Goal: Information Seeking & Learning: Learn about a topic

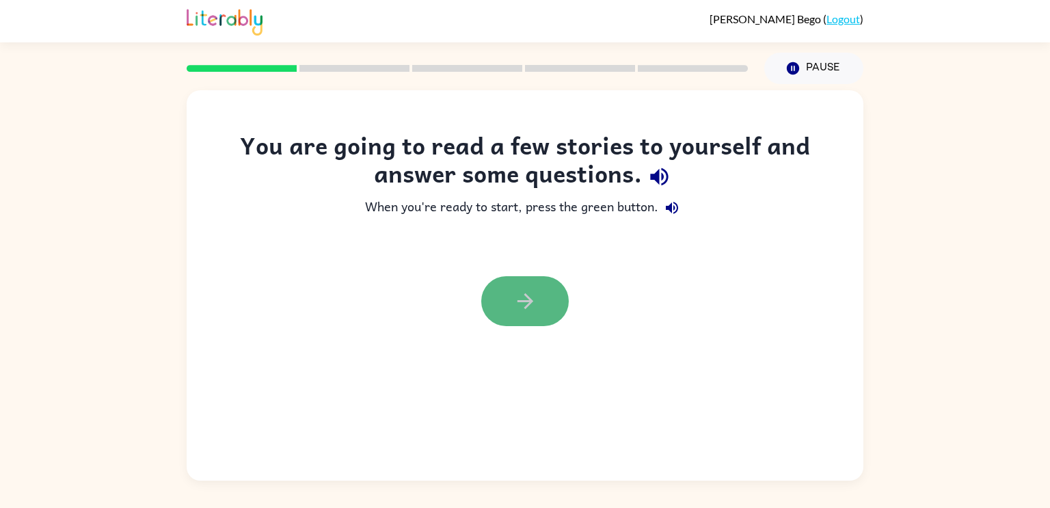
click at [545, 314] on button "button" at bounding box center [524, 301] width 87 height 50
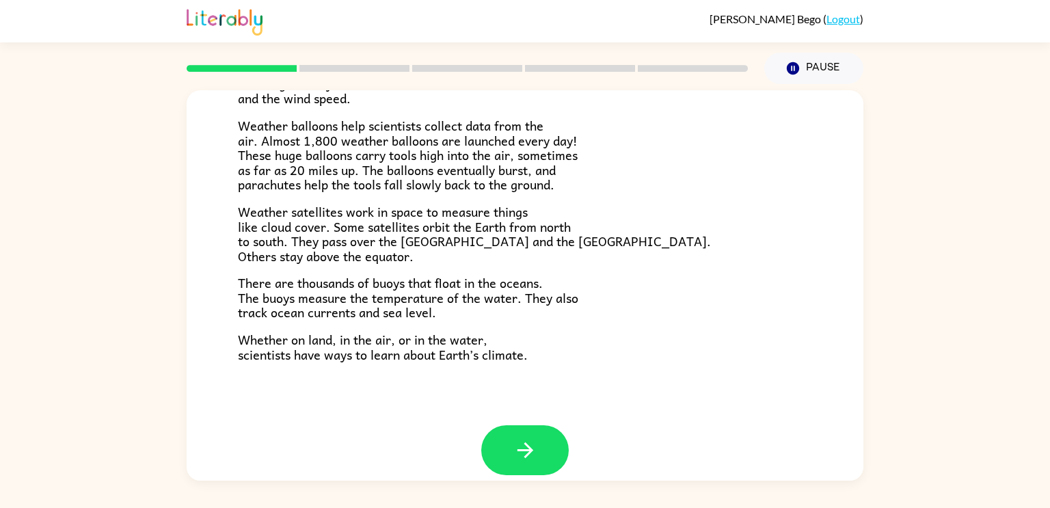
scroll to position [376, 0]
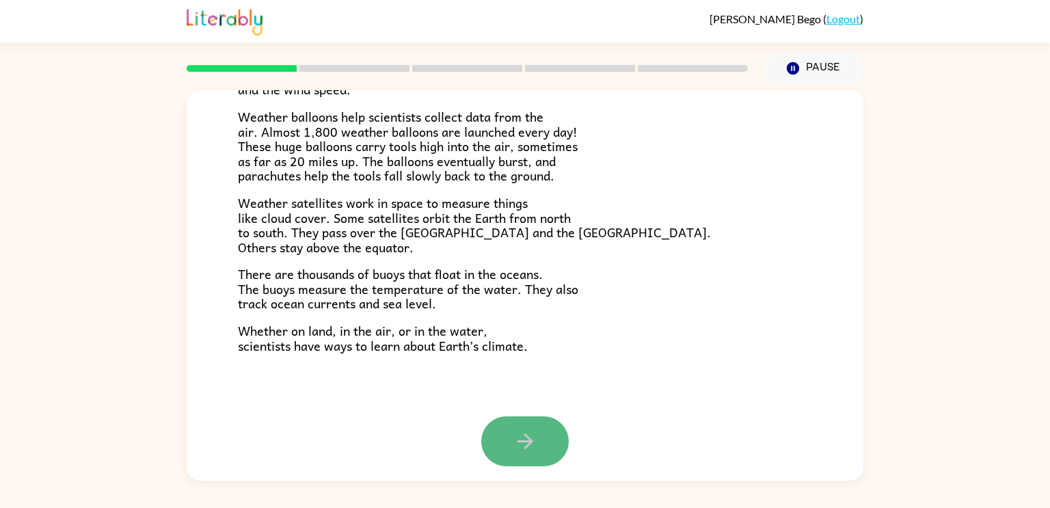
click at [545, 451] on button "button" at bounding box center [524, 441] width 87 height 50
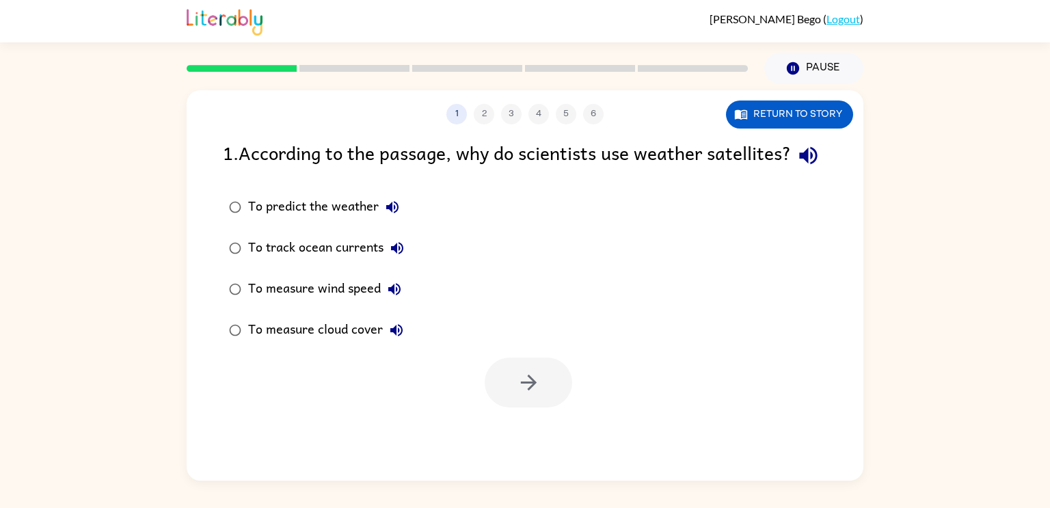
scroll to position [0, 0]
click at [796, 167] on icon "button" at bounding box center [808, 156] width 24 height 24
click at [392, 215] on icon "button" at bounding box center [392, 207] width 16 height 16
click at [396, 254] on icon "button" at bounding box center [397, 248] width 12 height 12
click at [396, 215] on icon "button" at bounding box center [392, 207] width 16 height 16
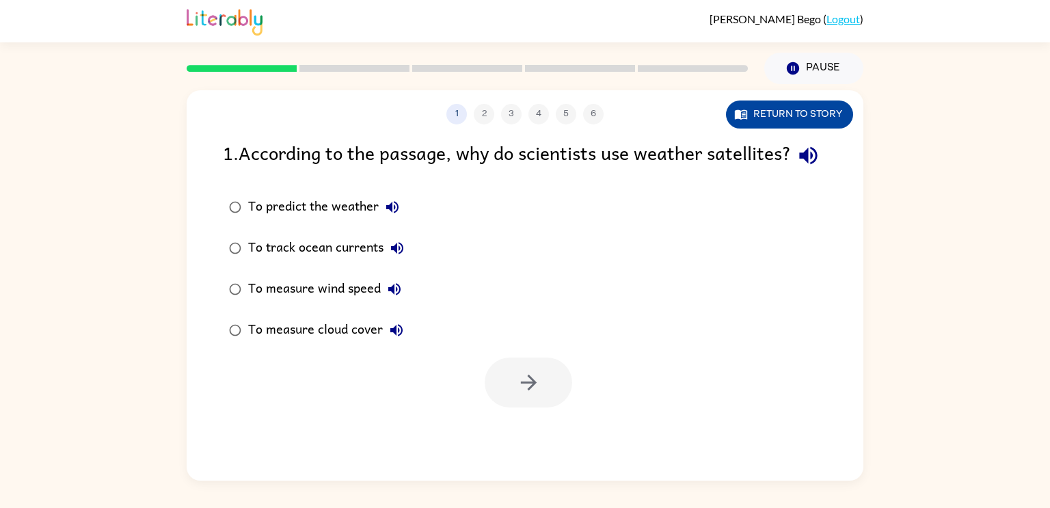
click at [817, 105] on button "Return to story" at bounding box center [789, 114] width 127 height 28
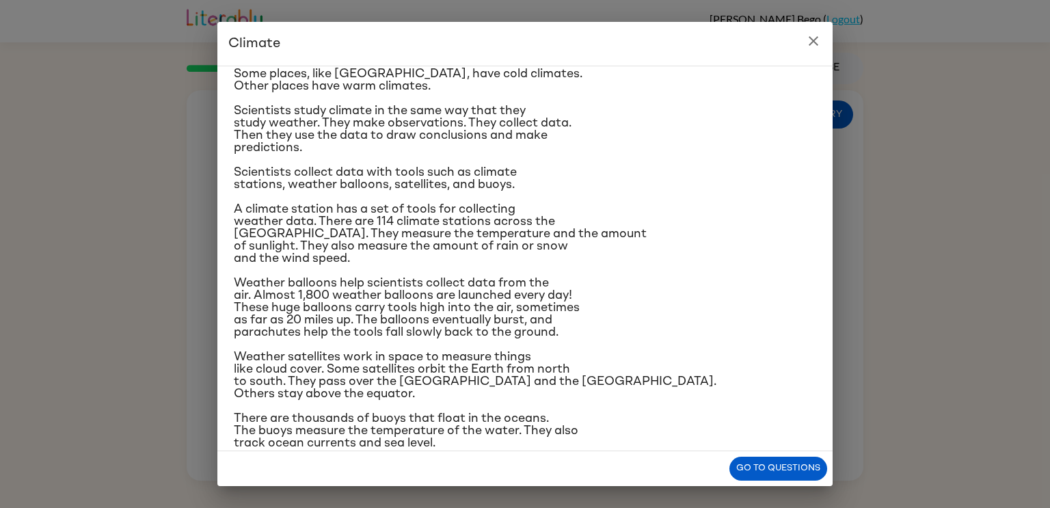
scroll to position [79, 0]
click at [759, 469] on button "Go to questions" at bounding box center [778, 469] width 98 height 24
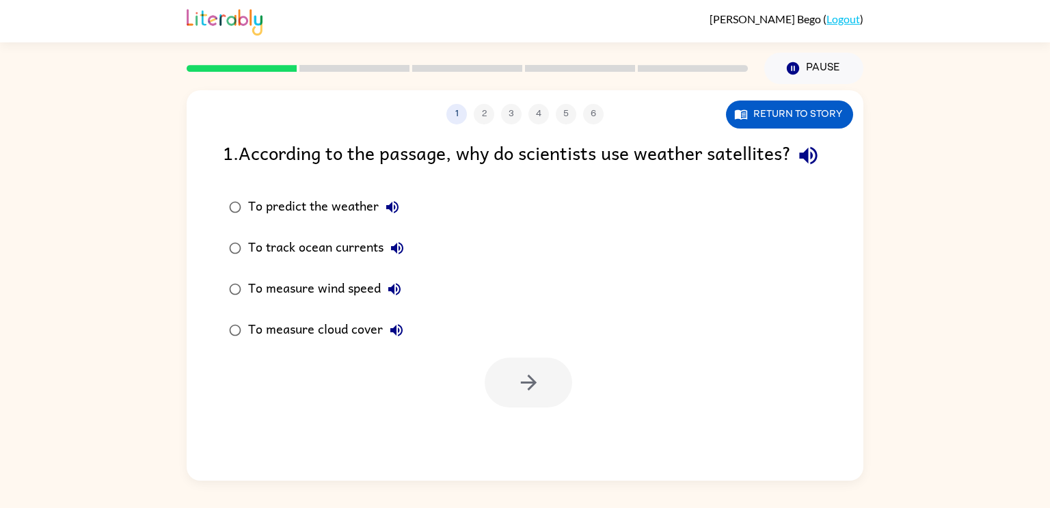
click at [784, 135] on div "1 2 3 4 5 6 Return to story 1 . According to the passage, why do scientists use…" at bounding box center [525, 285] width 677 height 390
click at [782, 126] on button "Return to story" at bounding box center [789, 114] width 127 height 28
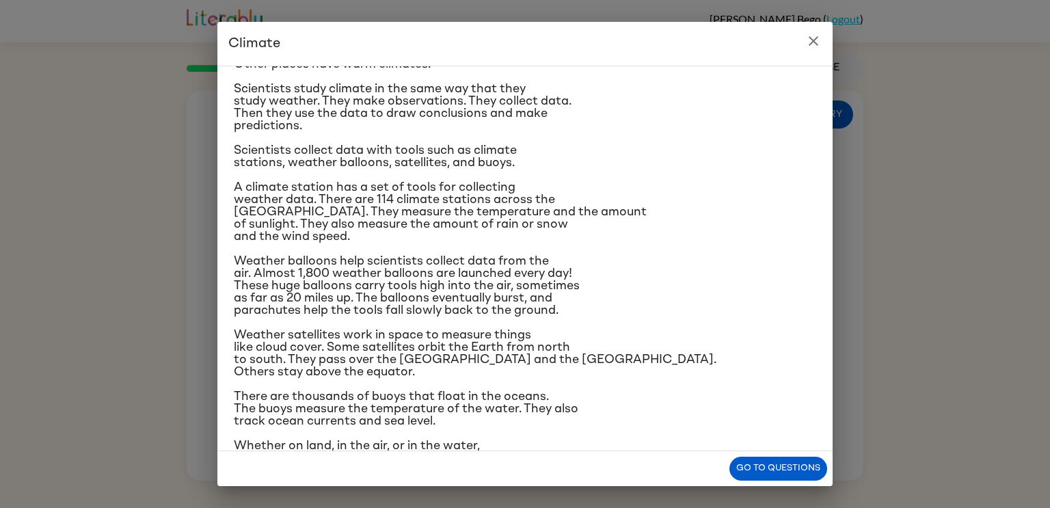
scroll to position [129, 0]
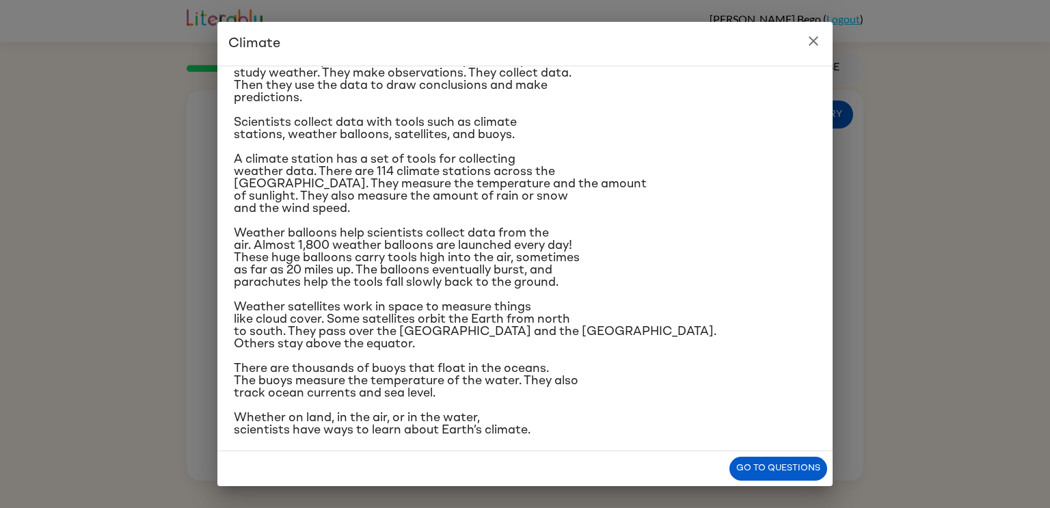
click at [547, 215] on div "Climate is the average of the weather conditions over all four seasons. Some pl…" at bounding box center [525, 192] width 582 height 488
click at [755, 478] on button "Go to questions" at bounding box center [778, 469] width 98 height 24
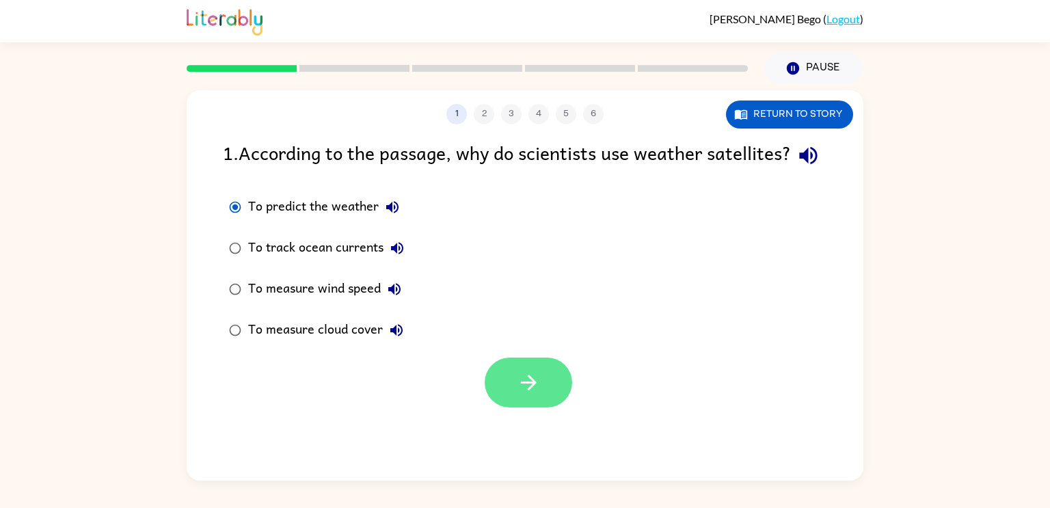
click at [523, 394] on icon "button" at bounding box center [529, 382] width 24 height 24
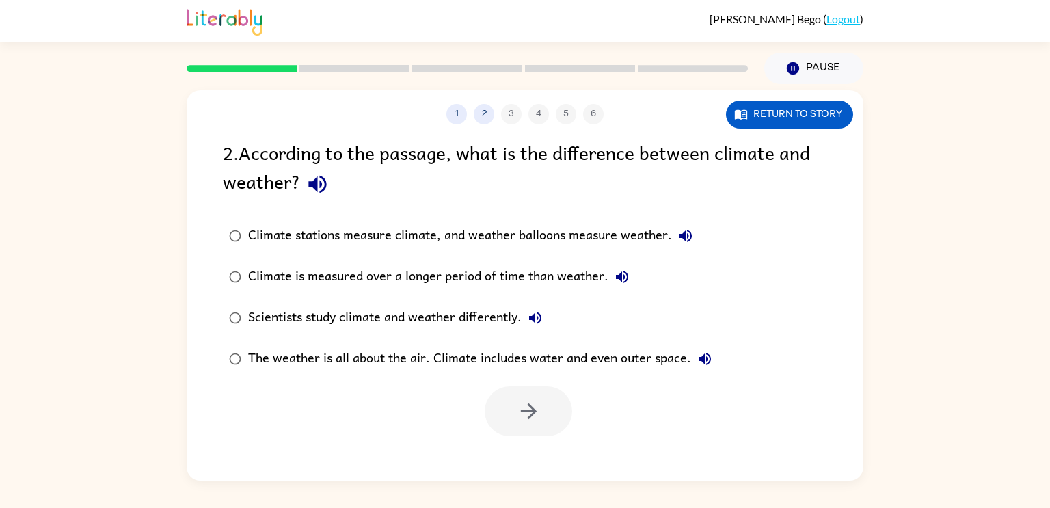
click at [491, 239] on div "Climate stations measure climate, and weather balloons measure weather." at bounding box center [473, 235] width 451 height 27
click at [467, 272] on div "Climate is measured over a longer period of time than weather." at bounding box center [442, 276] width 388 height 27
click at [457, 357] on div "The weather is all about the air. Climate includes water and even outer space." at bounding box center [483, 358] width 470 height 27
click at [522, 406] on icon "button" at bounding box center [529, 411] width 24 height 24
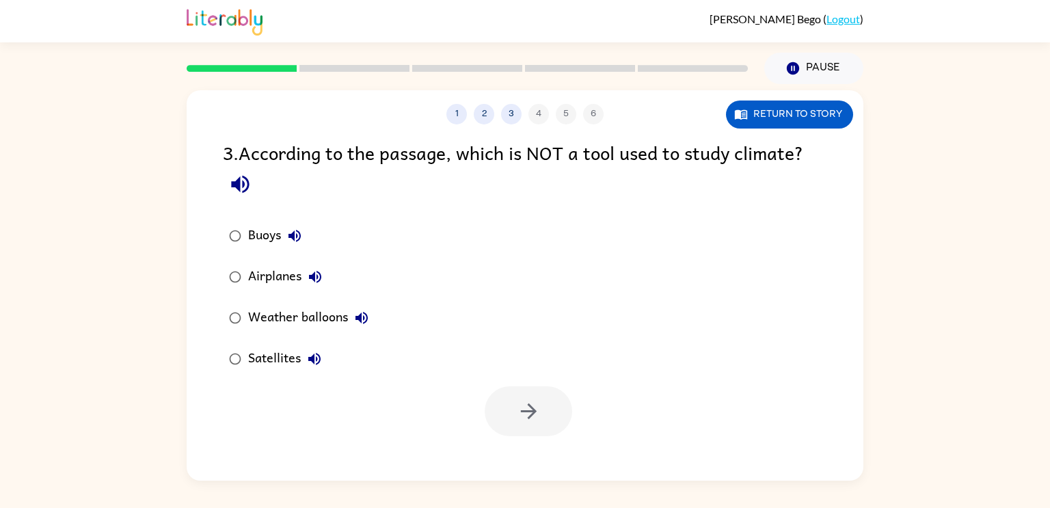
click at [404, 253] on div "Buoys Airplanes Weather balloons Satellites" at bounding box center [543, 297] width 640 height 164
click at [402, 245] on div "Buoys Airplanes Weather balloons Satellites" at bounding box center [543, 297] width 640 height 164
click at [400, 340] on div "Buoys Airplanes Weather balloons Satellites" at bounding box center [543, 297] width 640 height 164
click at [288, 278] on div "Airplanes" at bounding box center [288, 276] width 81 height 27
click at [509, 396] on button "button" at bounding box center [528, 411] width 87 height 50
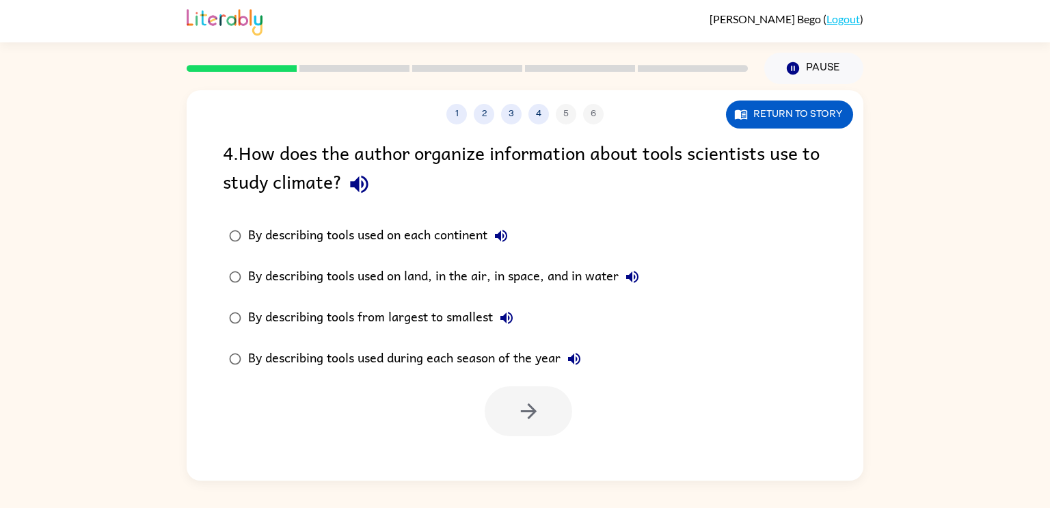
click at [325, 322] on div "By describing tools from largest to smallest" at bounding box center [384, 317] width 272 height 27
click at [344, 293] on label "By describing tools used on land, in the air, in space, and in water" at bounding box center [433, 276] width 437 height 41
click at [516, 392] on button "button" at bounding box center [528, 411] width 87 height 50
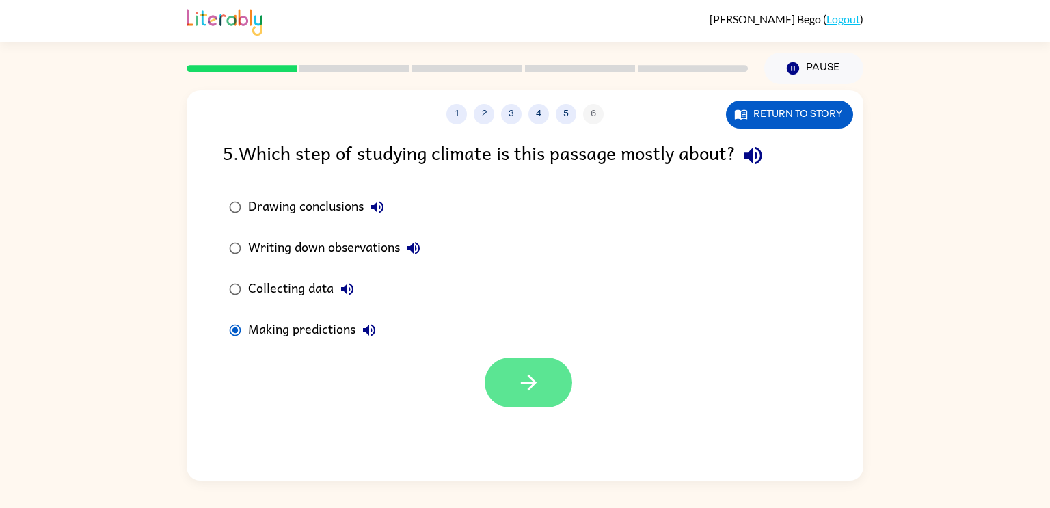
click at [528, 387] on icon "button" at bounding box center [529, 382] width 24 height 24
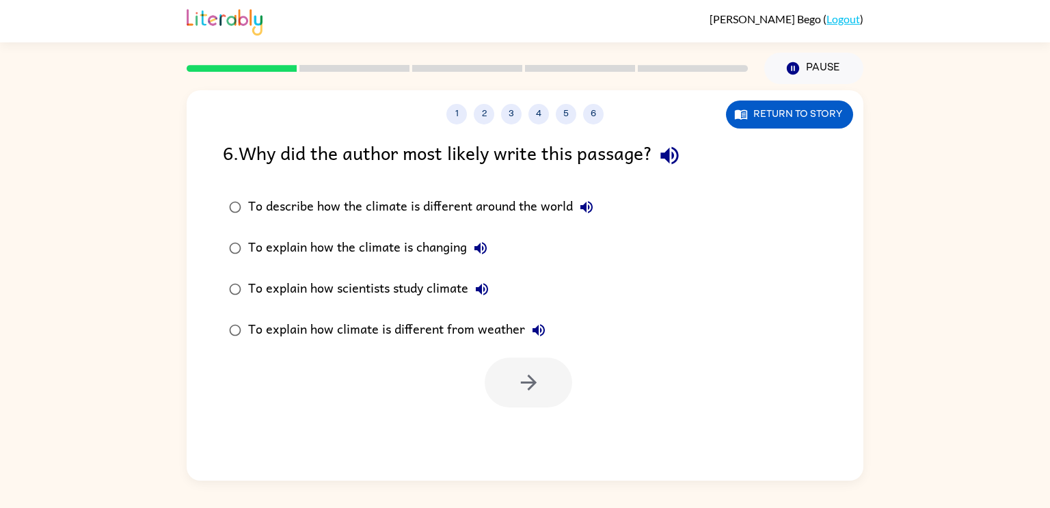
click at [407, 251] on div "To explain how the climate is changing" at bounding box center [371, 247] width 246 height 27
click at [411, 293] on div "To explain how scientists study climate" at bounding box center [371, 288] width 247 height 27
click at [550, 389] on button "button" at bounding box center [528, 382] width 87 height 50
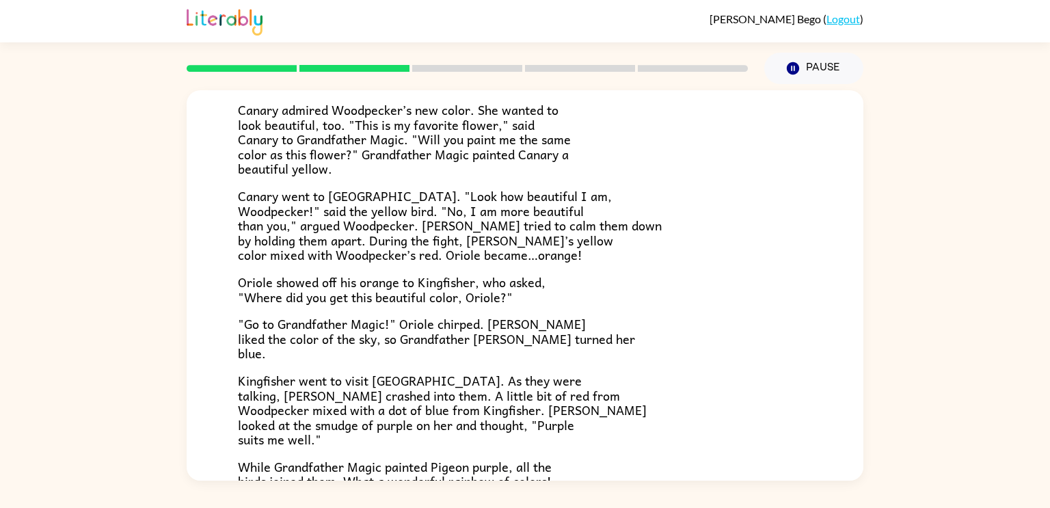
scroll to position [353, 0]
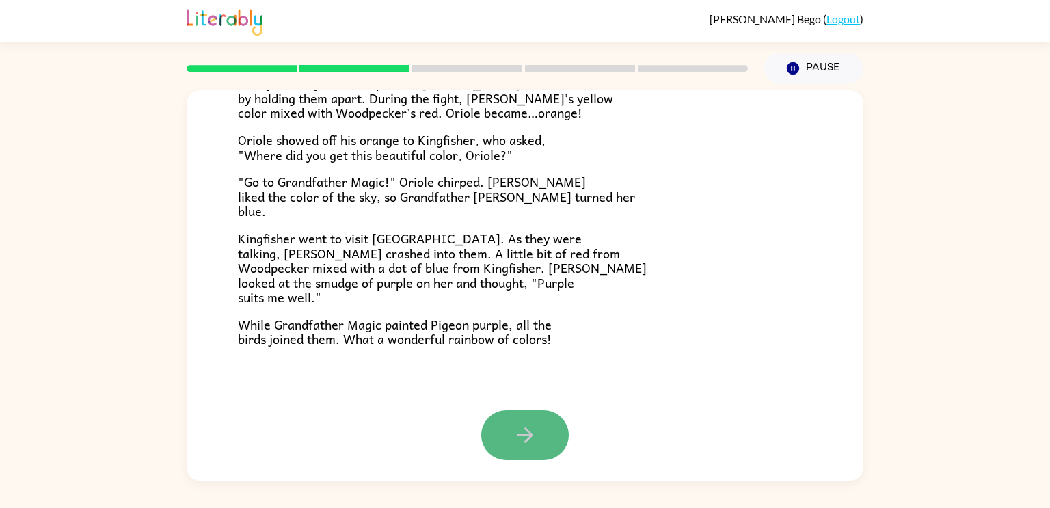
click at [537, 443] on button "button" at bounding box center [524, 435] width 87 height 50
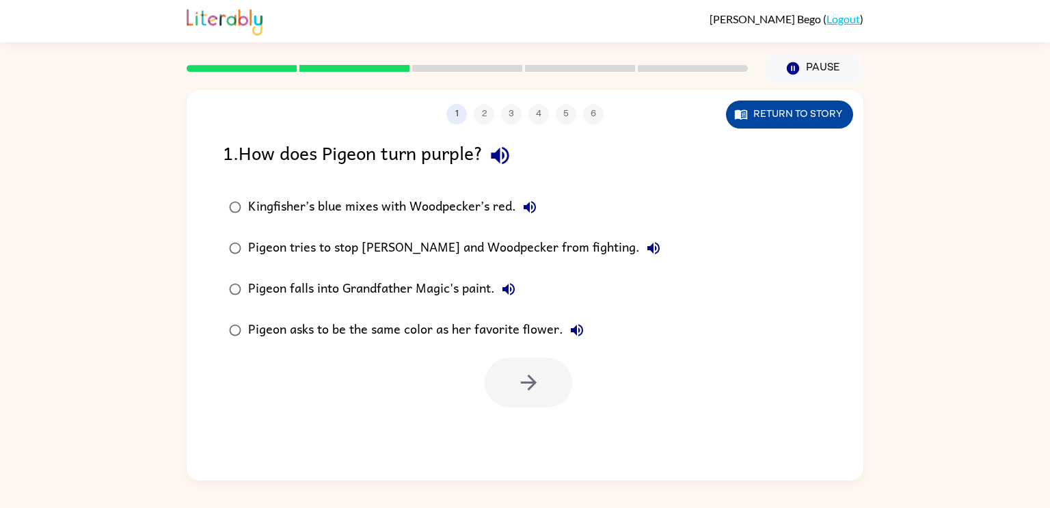
click at [802, 118] on button "Return to story" at bounding box center [789, 114] width 127 height 28
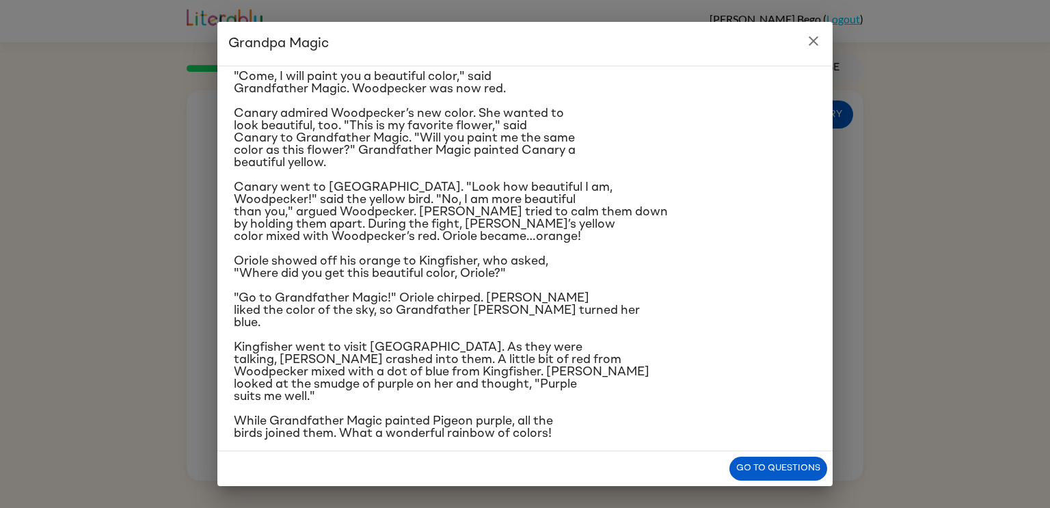
scroll to position [105, 0]
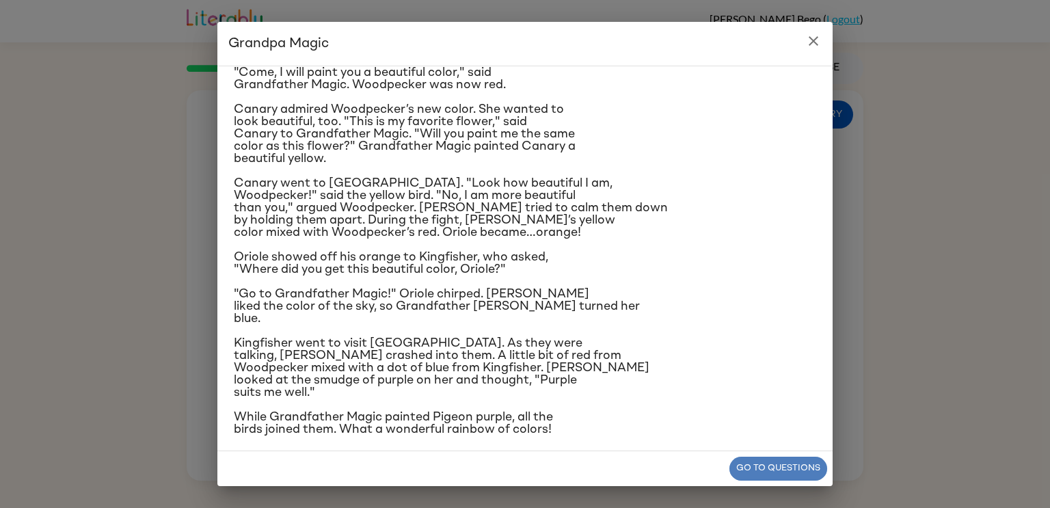
click at [766, 465] on button "Go to questions" at bounding box center [778, 469] width 98 height 24
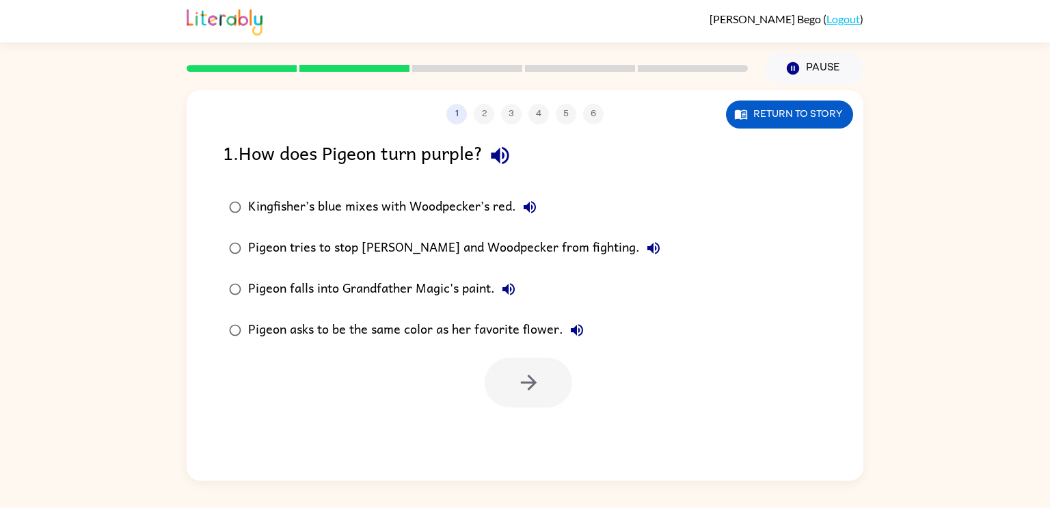
click at [390, 207] on div "Kingfisher’s blue mixes with Woodpecker’s red." at bounding box center [395, 206] width 295 height 27
click at [539, 382] on icon "button" at bounding box center [529, 382] width 24 height 24
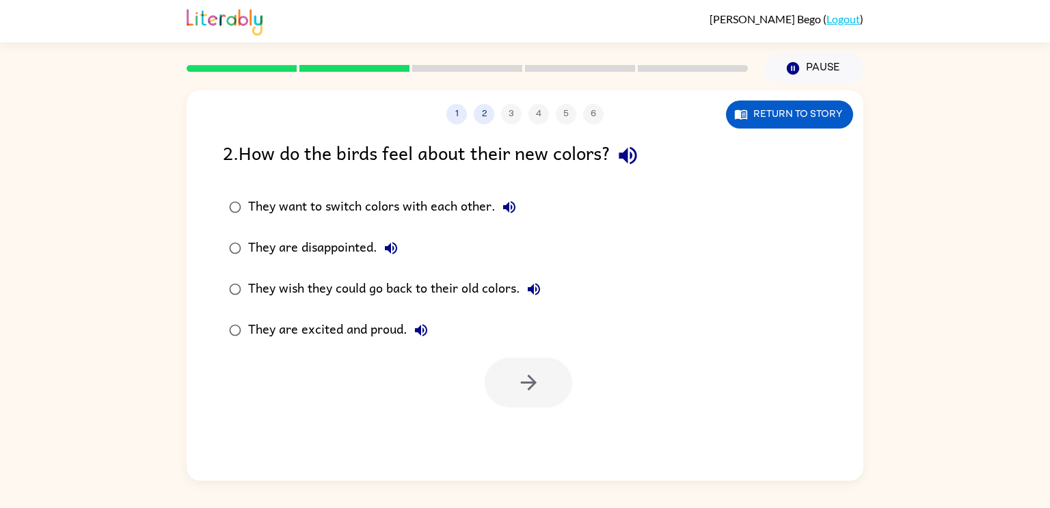
click at [370, 329] on div "They are excited and proud." at bounding box center [341, 329] width 187 height 27
click at [514, 362] on button "button" at bounding box center [528, 382] width 87 height 50
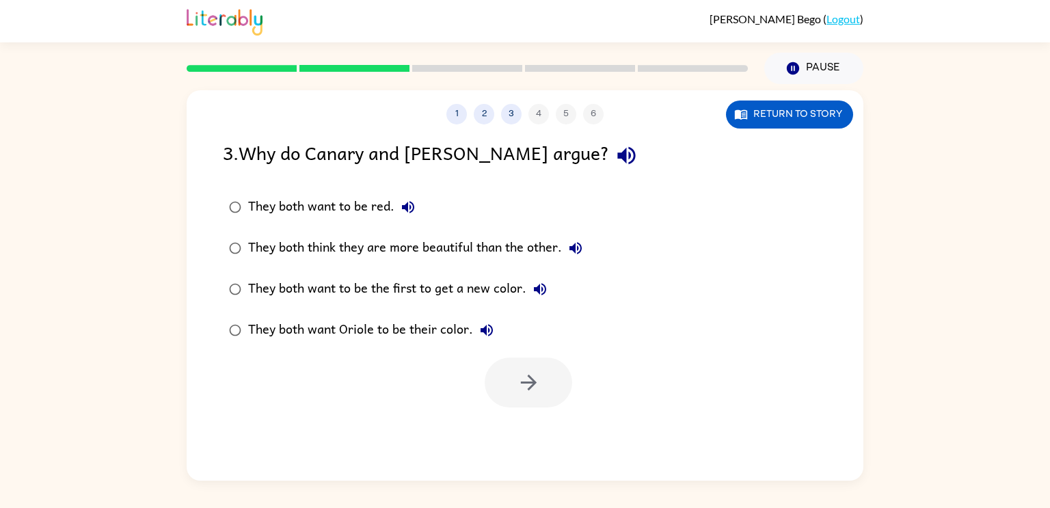
click at [507, 251] on div "They both think they are more beautiful than the other." at bounding box center [418, 247] width 341 height 27
click at [541, 374] on button "button" at bounding box center [528, 382] width 87 height 50
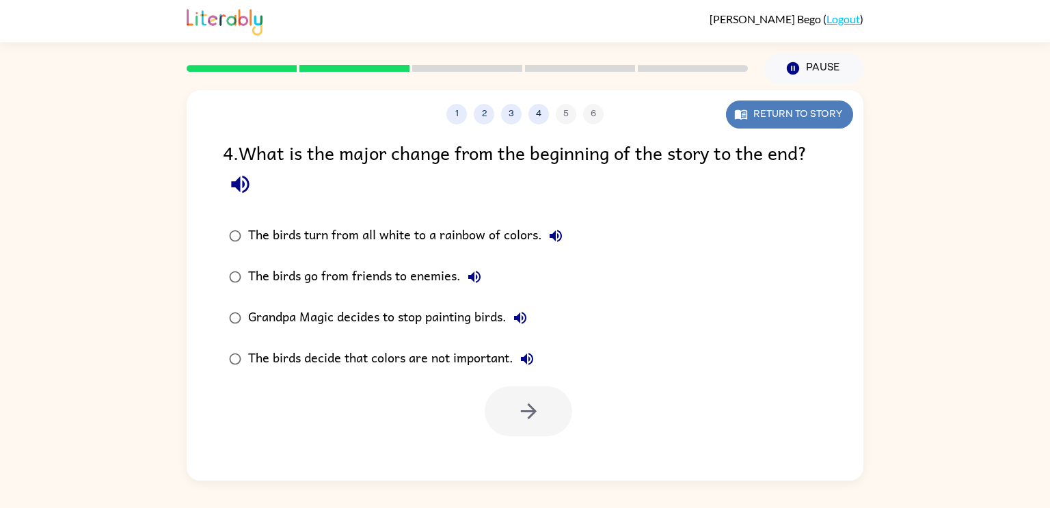
click at [809, 110] on button "Return to story" at bounding box center [789, 114] width 127 height 28
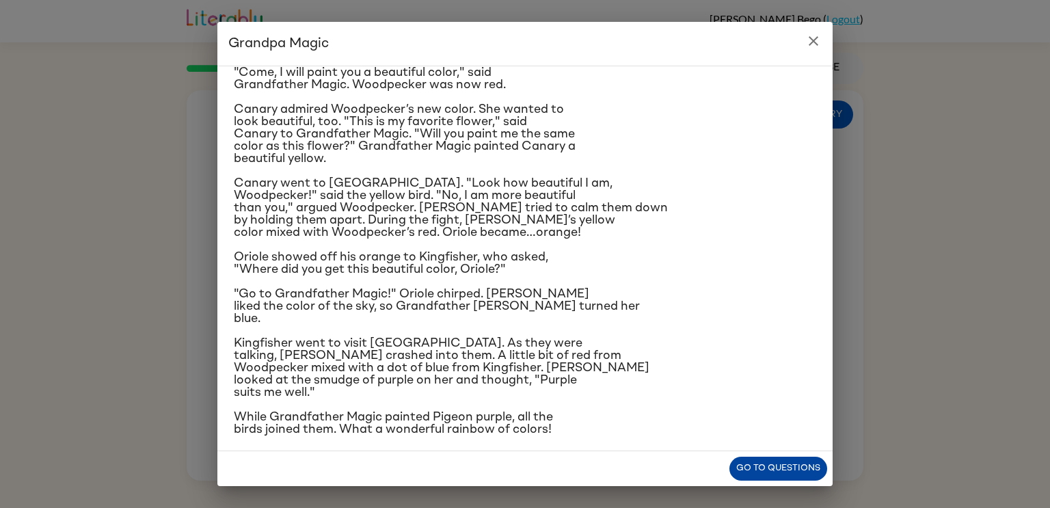
click at [754, 472] on button "Go to questions" at bounding box center [778, 469] width 98 height 24
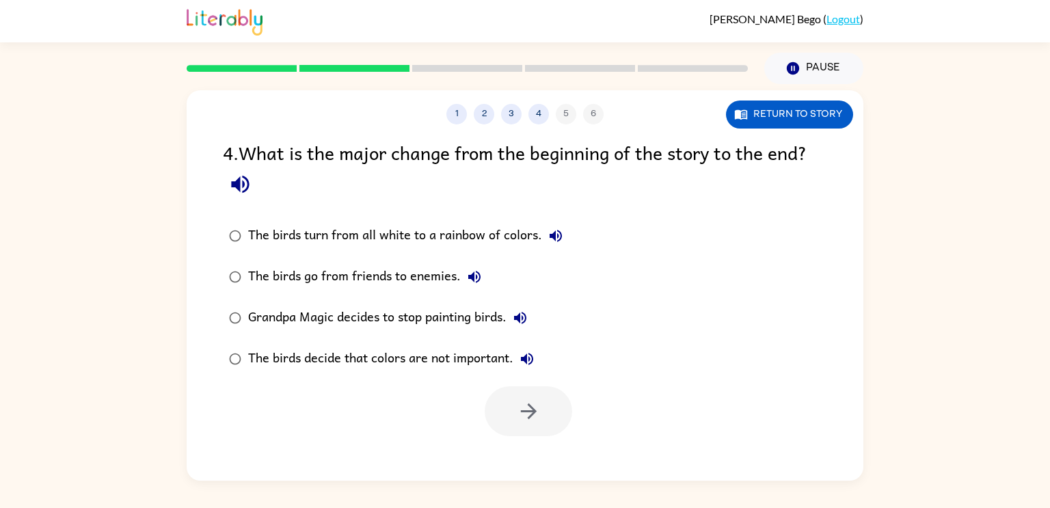
click at [395, 232] on div "The birds turn from all white to a rainbow of colors." at bounding box center [408, 235] width 321 height 27
click at [493, 363] on div "The birds decide that colors are not important." at bounding box center [394, 358] width 293 height 27
click at [470, 230] on div "The birds turn from all white to a rainbow of colors." at bounding box center [408, 235] width 321 height 27
click at [550, 420] on button "button" at bounding box center [528, 411] width 87 height 50
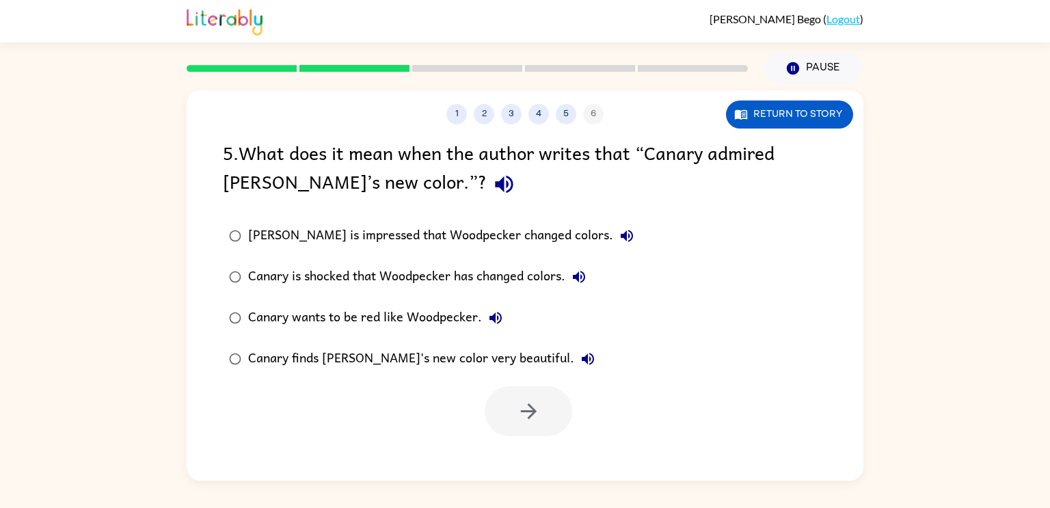
click at [414, 360] on div "Canary finds [PERSON_NAME]'s new color very beautiful." at bounding box center [424, 358] width 353 height 27
click at [525, 428] on button "button" at bounding box center [528, 411] width 87 height 50
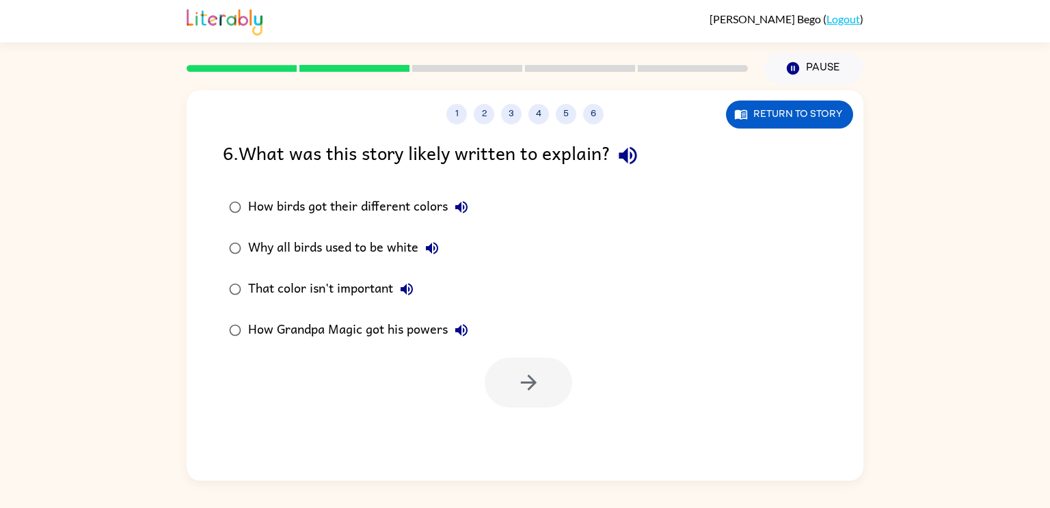
click at [355, 283] on div "That color isn't important" at bounding box center [334, 288] width 172 height 27
click at [378, 208] on div "How birds got their different colors" at bounding box center [361, 206] width 227 height 27
click at [550, 375] on button "button" at bounding box center [528, 382] width 87 height 50
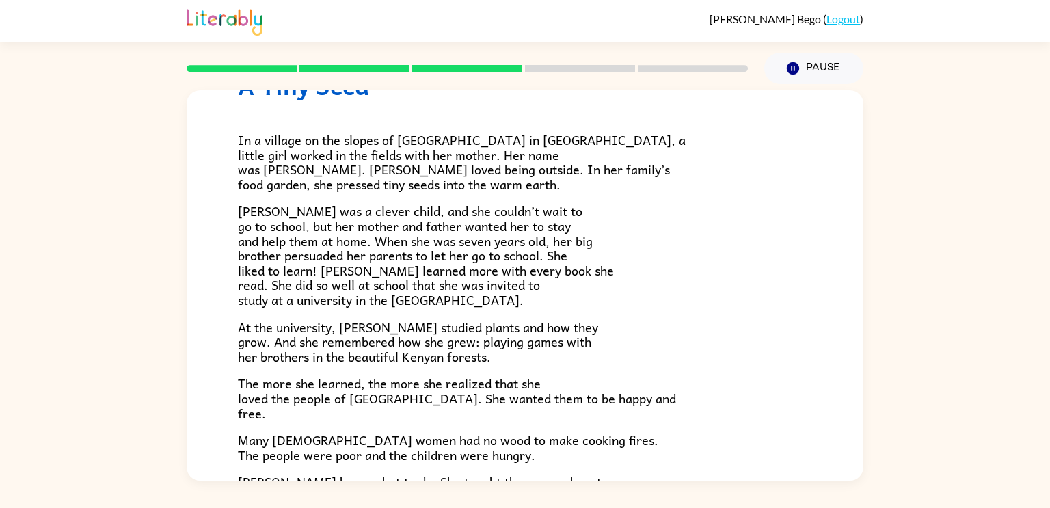
scroll to position [384, 0]
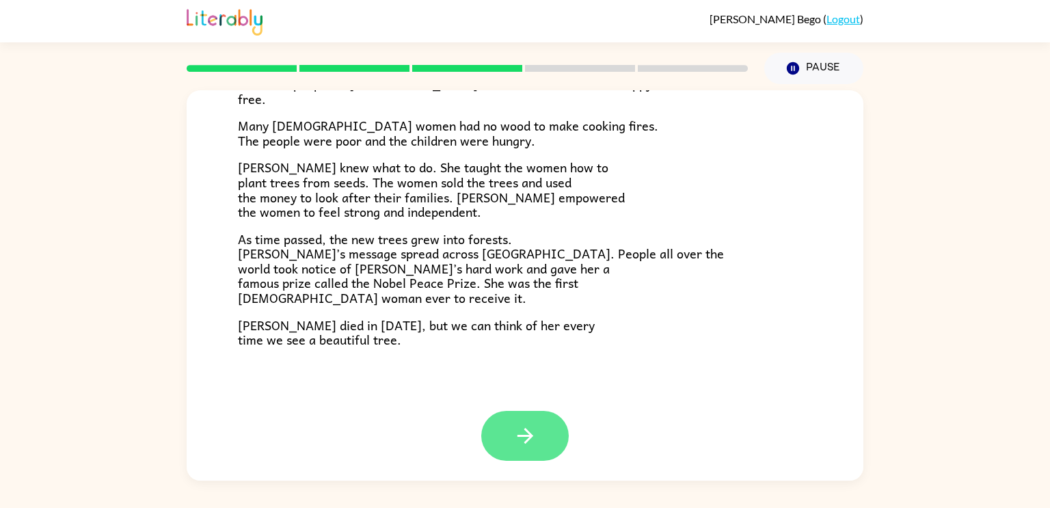
click at [533, 437] on icon "button" at bounding box center [525, 436] width 24 height 24
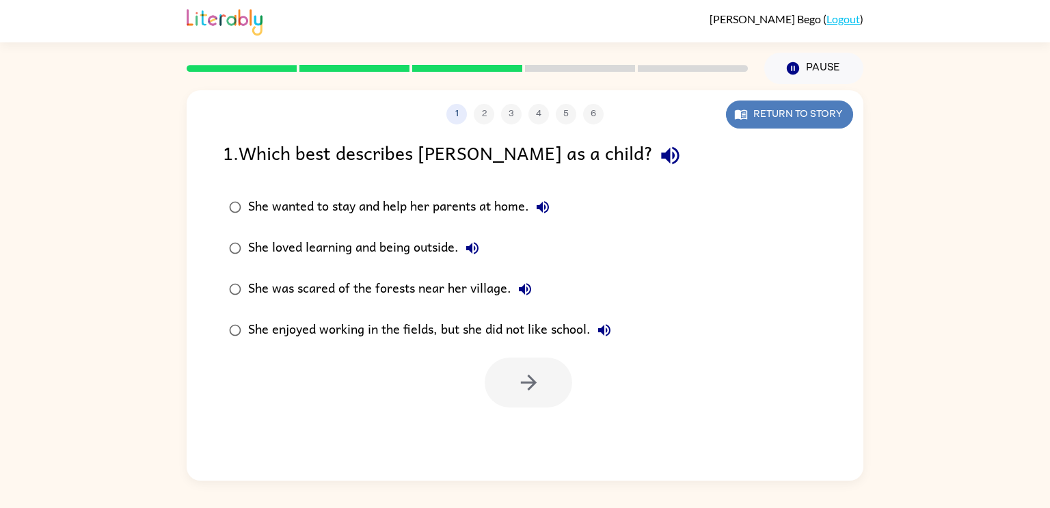
click at [796, 127] on button "Return to story" at bounding box center [789, 114] width 127 height 28
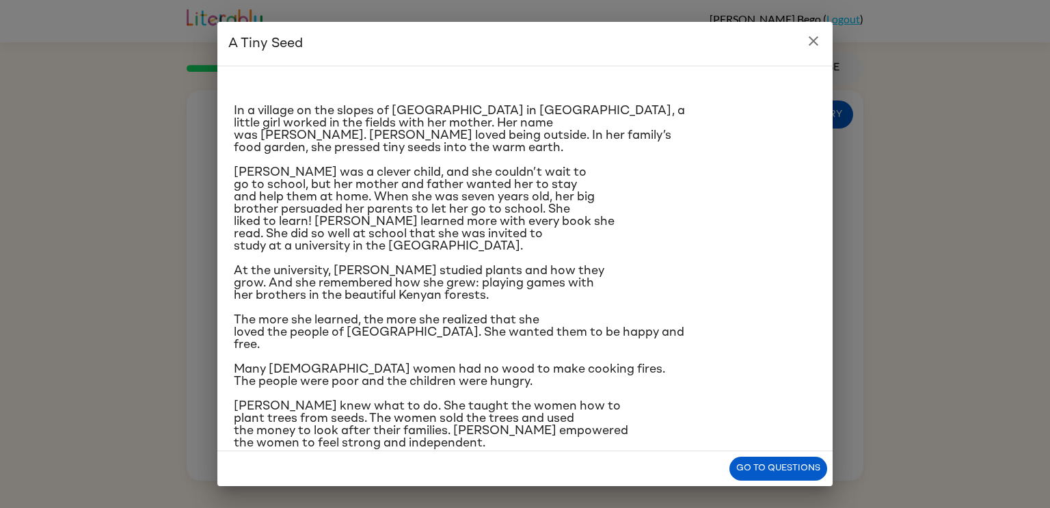
scroll to position [10, 0]
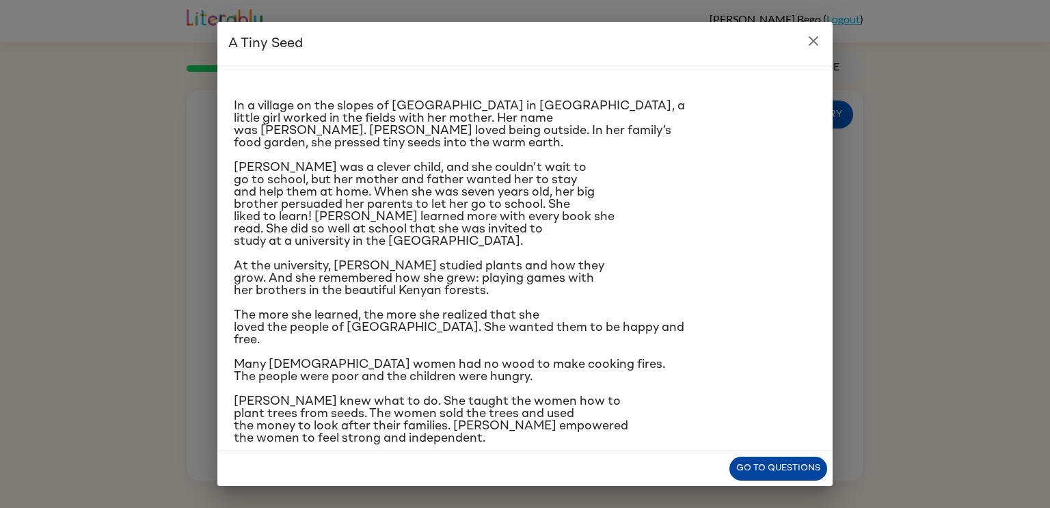
click at [763, 465] on button "Go to questions" at bounding box center [778, 469] width 98 height 24
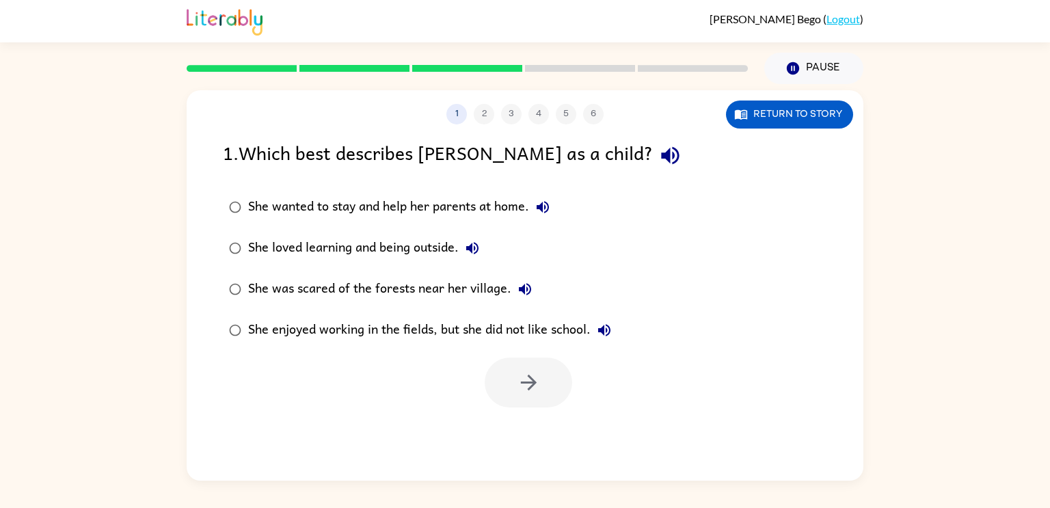
click at [274, 248] on div "She loved learning and being outside." at bounding box center [367, 247] width 238 height 27
click at [545, 390] on button "button" at bounding box center [528, 382] width 87 height 50
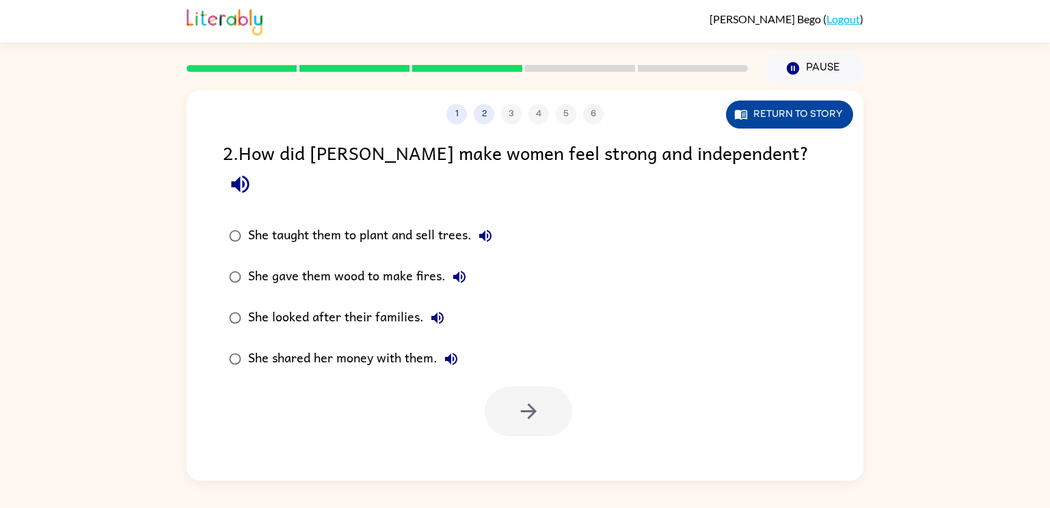
click at [765, 115] on button "Return to story" at bounding box center [789, 114] width 127 height 28
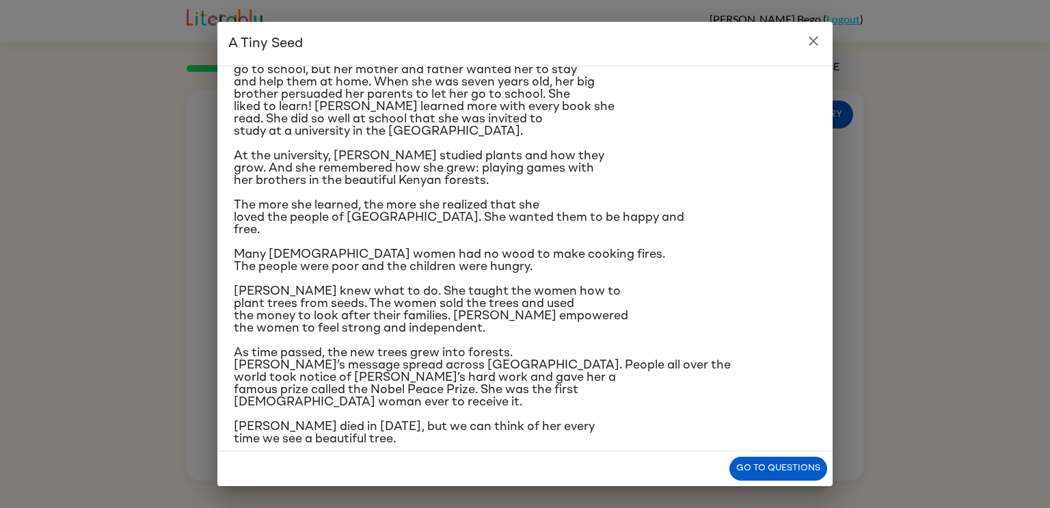
scroll to position [129, 0]
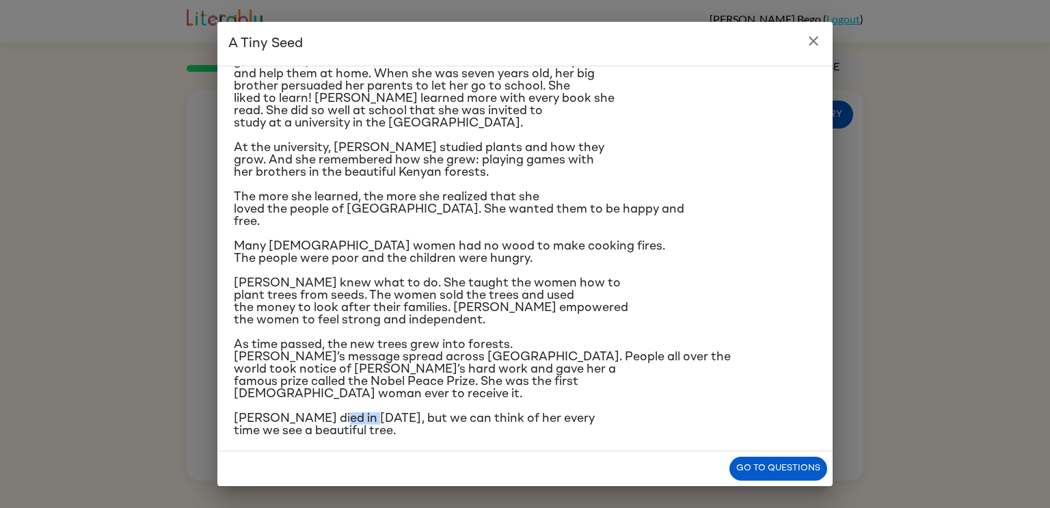
drag, startPoint x: 327, startPoint y: 406, endPoint x: 360, endPoint y: 408, distance: 32.9
click at [360, 412] on span "[PERSON_NAME] died in [DATE], but we can think of her every time we see a beaut…" at bounding box center [414, 424] width 361 height 25
click at [697, 418] on p "[PERSON_NAME] died in [DATE], but we can think of her every time we see a beaut…" at bounding box center [525, 424] width 582 height 25
click at [794, 474] on button "Go to questions" at bounding box center [778, 469] width 98 height 24
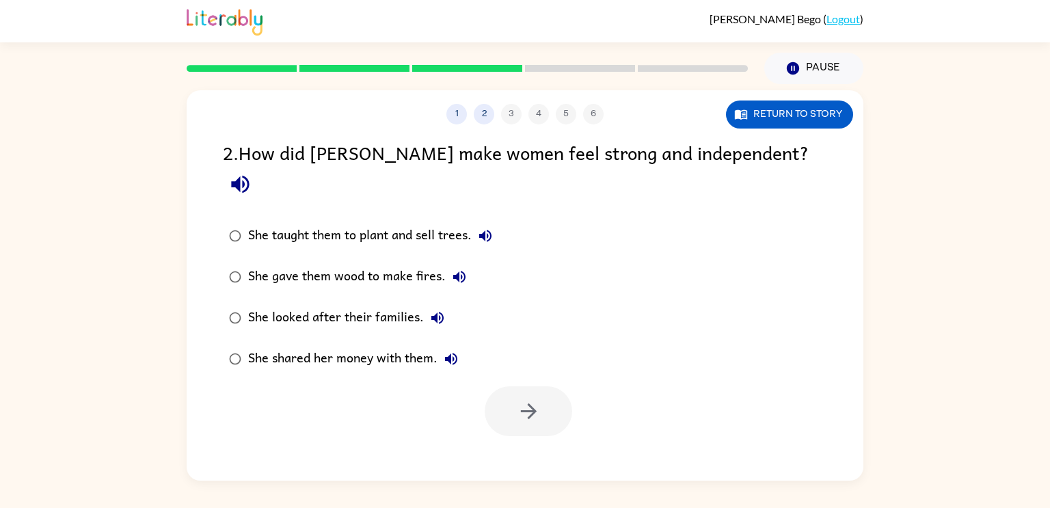
click at [446, 222] on div "She taught them to plant and sell trees." at bounding box center [373, 235] width 251 height 27
click at [543, 386] on button "button" at bounding box center [528, 411] width 87 height 50
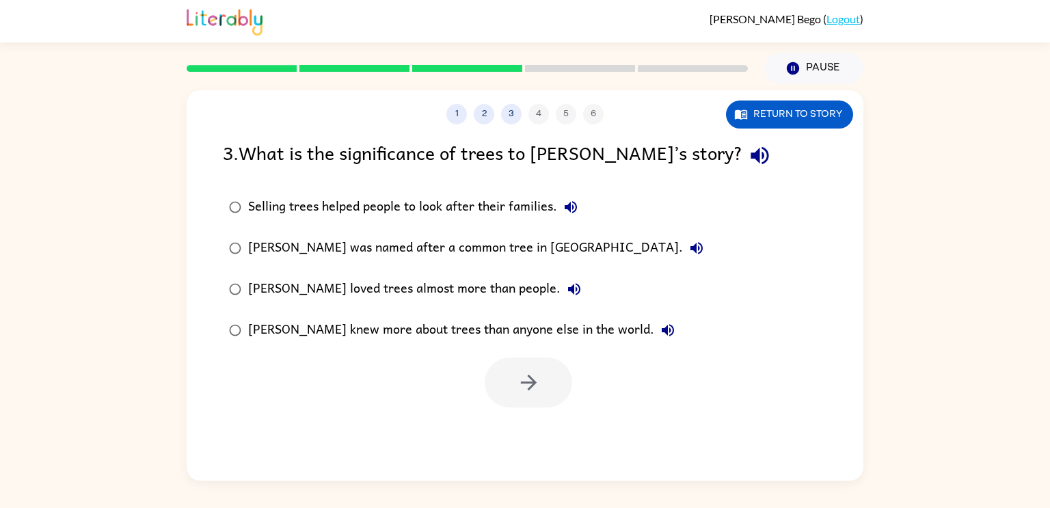
click at [462, 190] on label "Selling trees helped people to look after their families." at bounding box center [466, 207] width 502 height 41
click at [448, 247] on div "[PERSON_NAME] was named after a common tree in [GEOGRAPHIC_DATA]." at bounding box center [479, 247] width 462 height 27
click at [487, 206] on div "Selling trees helped people to look after their families." at bounding box center [416, 206] width 336 height 27
click at [527, 388] on icon "button" at bounding box center [529, 382] width 24 height 24
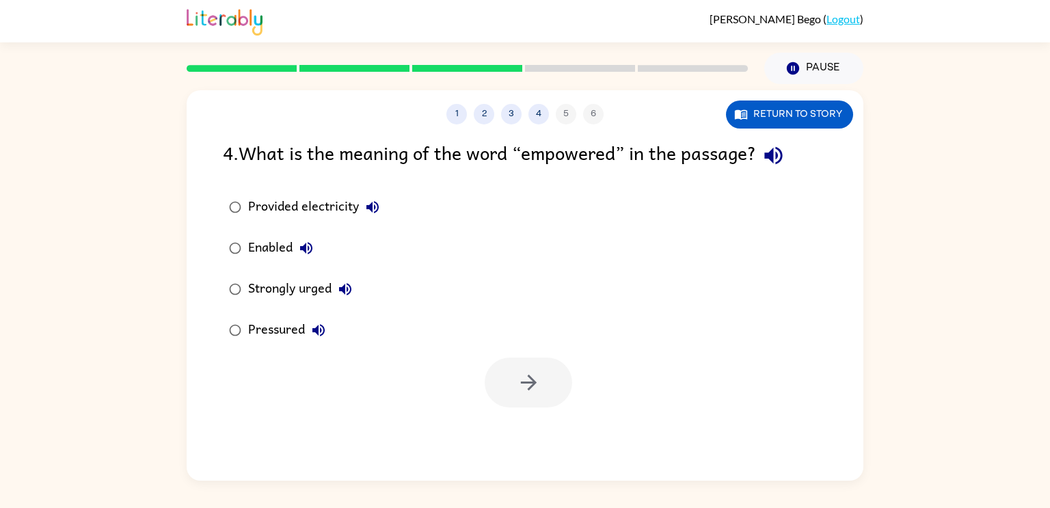
click at [312, 284] on div "Strongly urged" at bounding box center [303, 288] width 111 height 27
click at [273, 247] on div "Enabled" at bounding box center [284, 247] width 72 height 27
click at [512, 388] on button "button" at bounding box center [528, 382] width 87 height 50
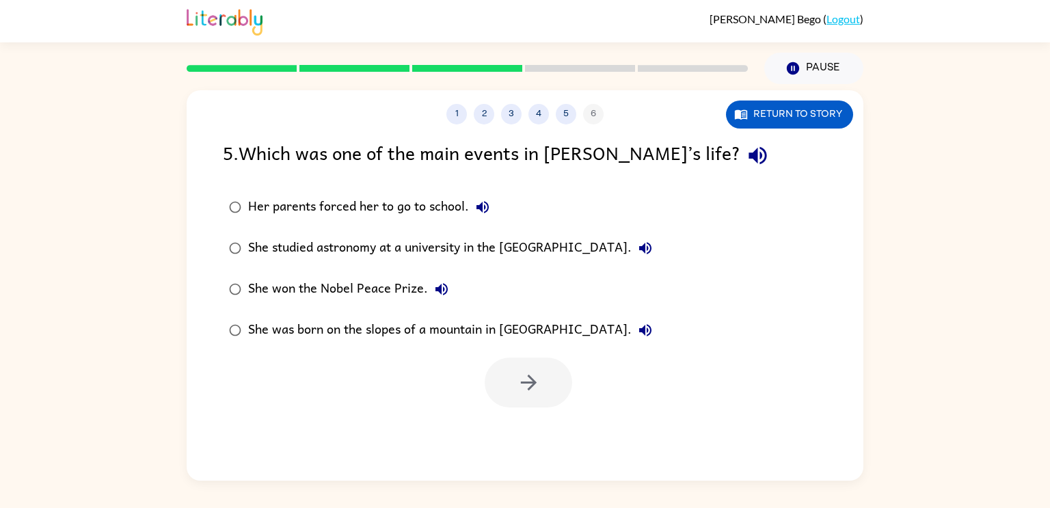
click at [403, 286] on div "She won the Nobel Peace Prize." at bounding box center [351, 288] width 207 height 27
click at [504, 382] on button "button" at bounding box center [528, 382] width 87 height 50
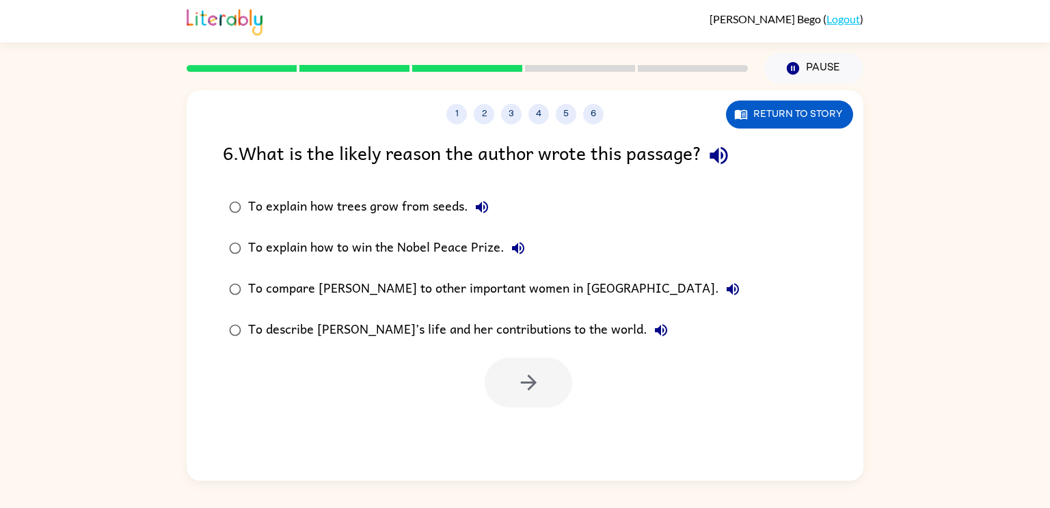
click at [486, 329] on div "To describe [PERSON_NAME]’s life and her contributions to the world." at bounding box center [461, 329] width 427 height 27
click at [512, 386] on button "button" at bounding box center [528, 382] width 87 height 50
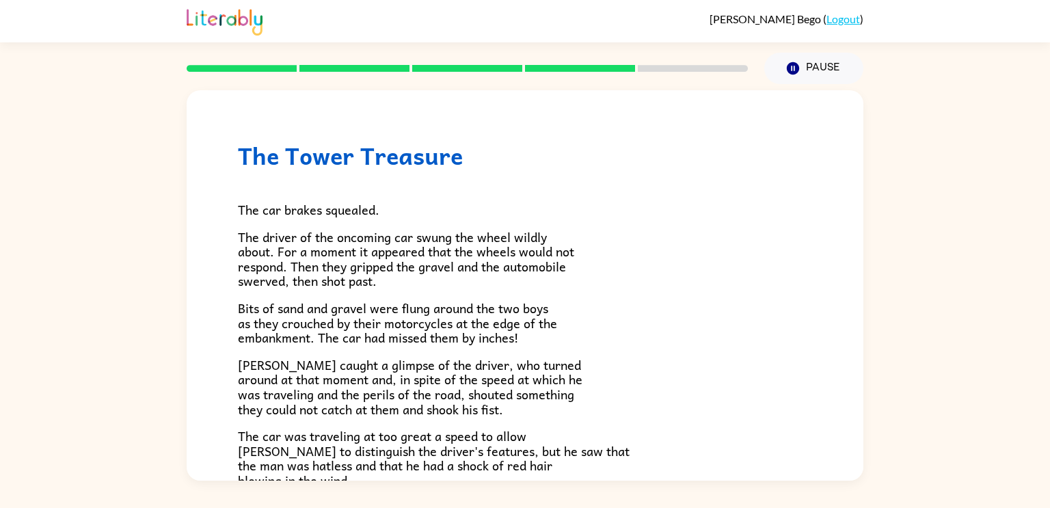
scroll to position [379, 0]
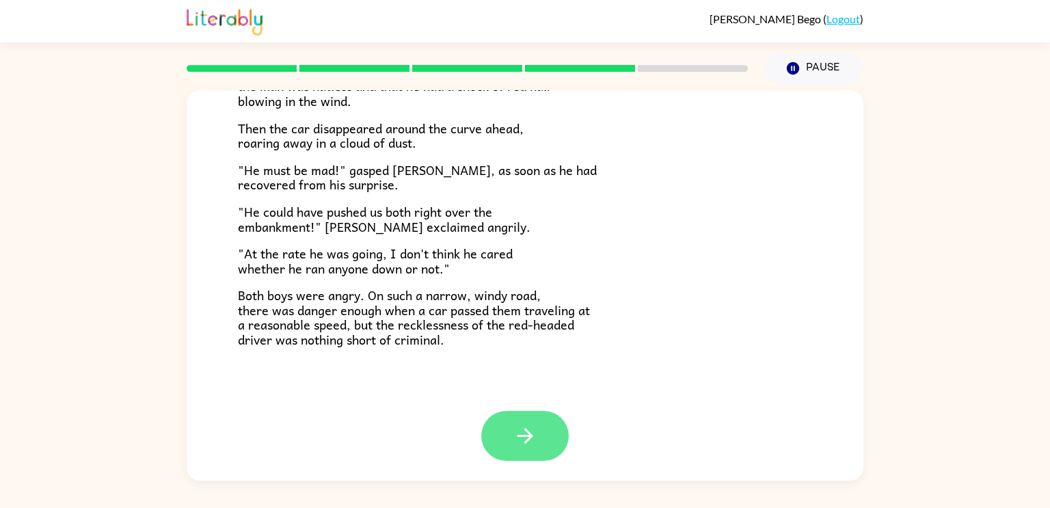
click at [537, 425] on button "button" at bounding box center [524, 436] width 87 height 50
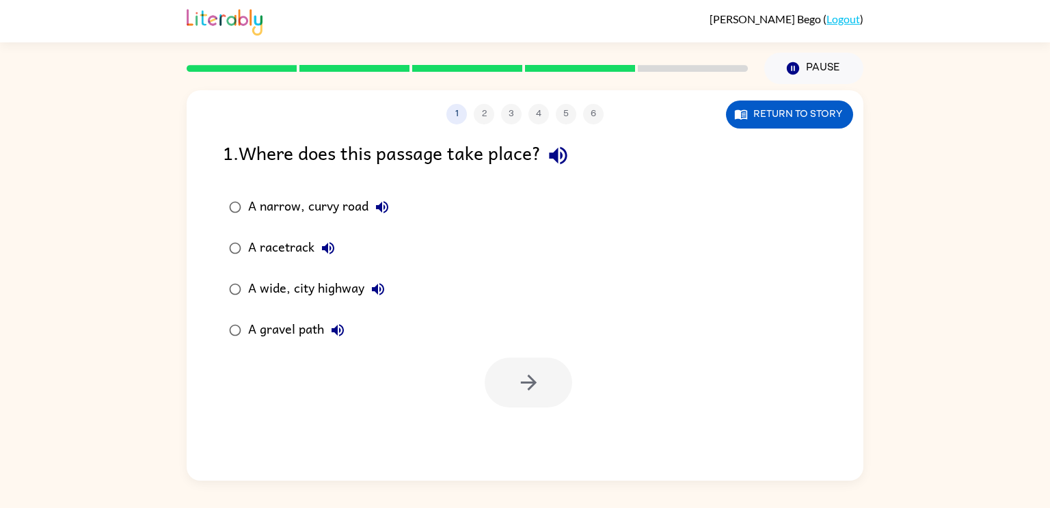
scroll to position [0, 0]
click at [736, 119] on icon "button" at bounding box center [741, 114] width 14 height 14
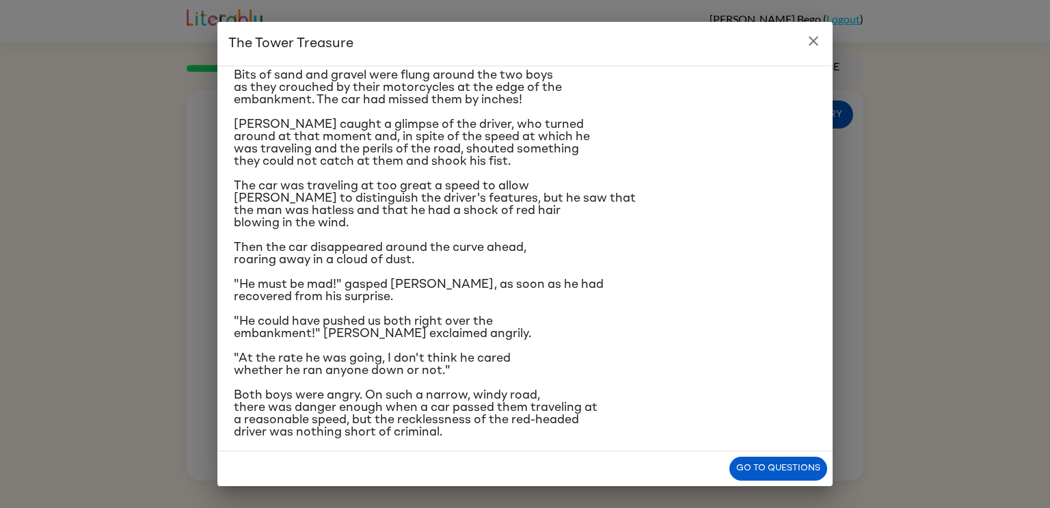
scroll to position [129, 0]
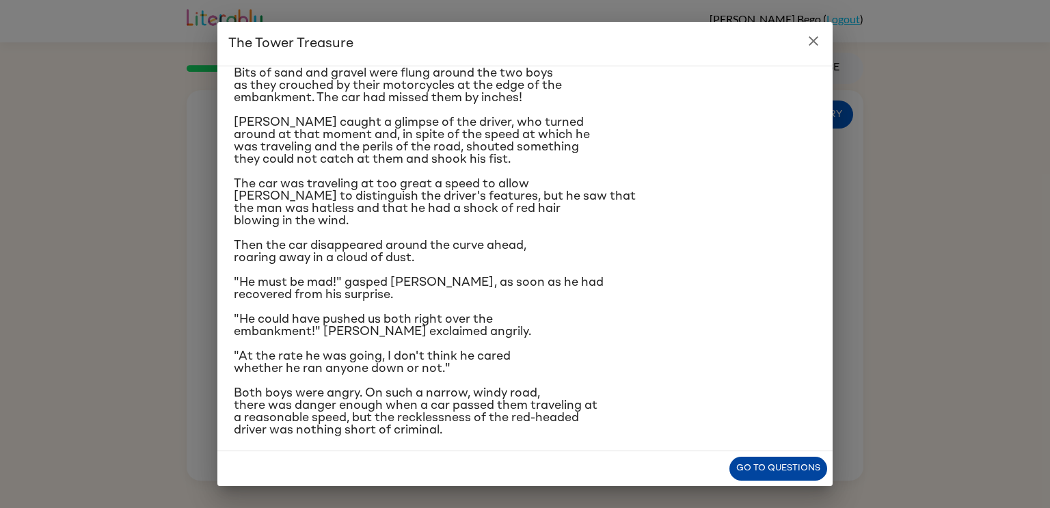
click at [774, 465] on button "Go to questions" at bounding box center [778, 469] width 98 height 24
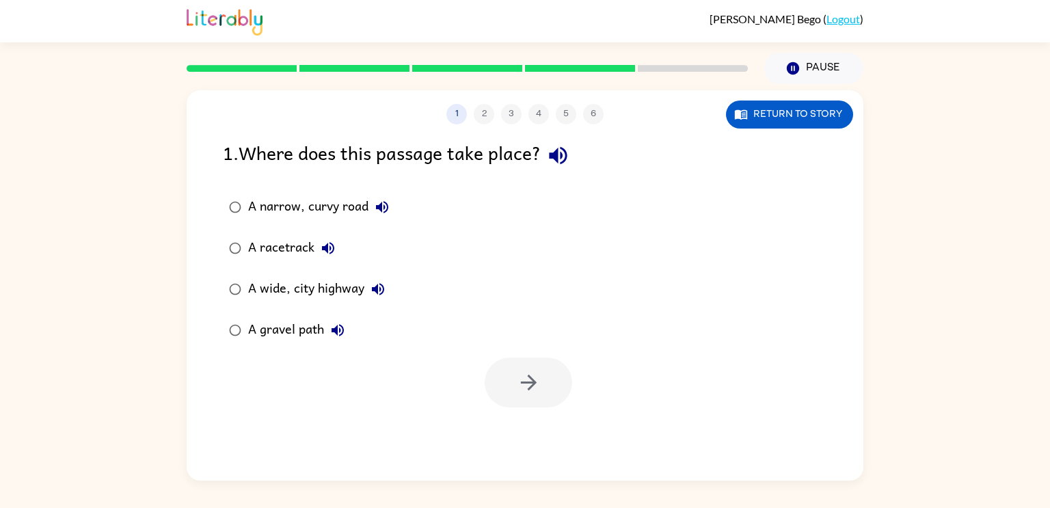
click at [322, 204] on div "A narrow, curvy road" at bounding box center [322, 206] width 148 height 27
click at [493, 383] on button "button" at bounding box center [528, 382] width 87 height 50
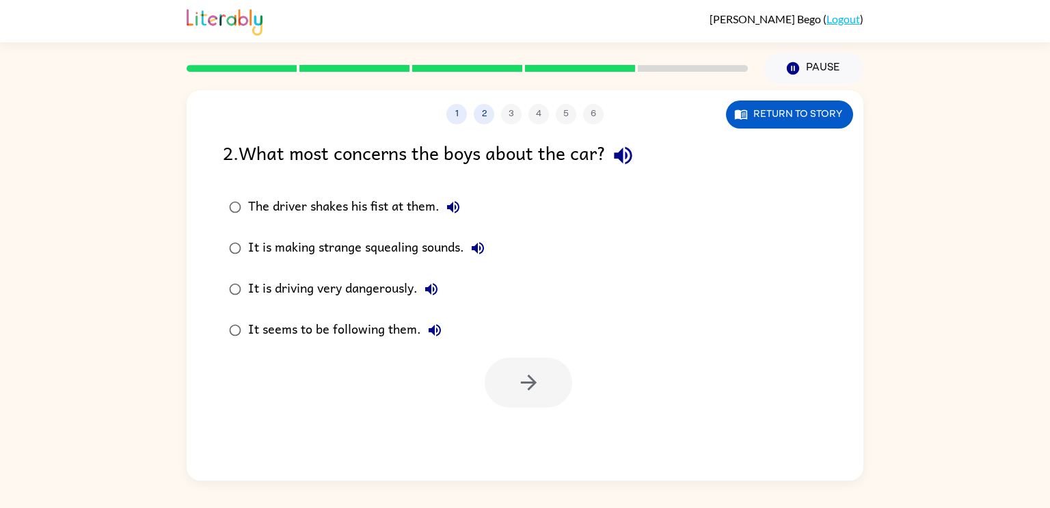
click at [355, 286] on div "It is driving very dangerously." at bounding box center [346, 288] width 197 height 27
click at [505, 383] on button "button" at bounding box center [528, 382] width 87 height 50
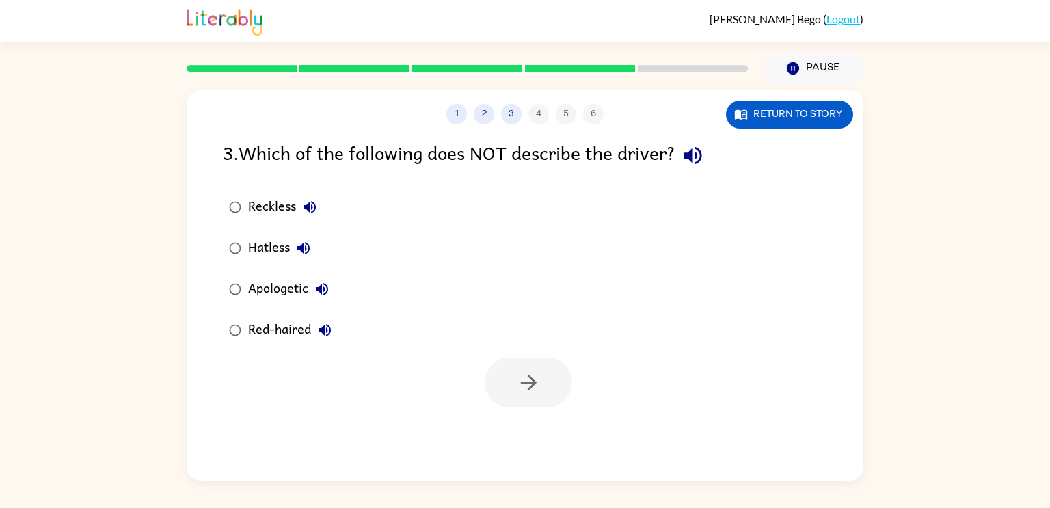
click at [299, 289] on div "Apologetic" at bounding box center [291, 288] width 87 height 27
click at [510, 379] on button "button" at bounding box center [528, 382] width 87 height 50
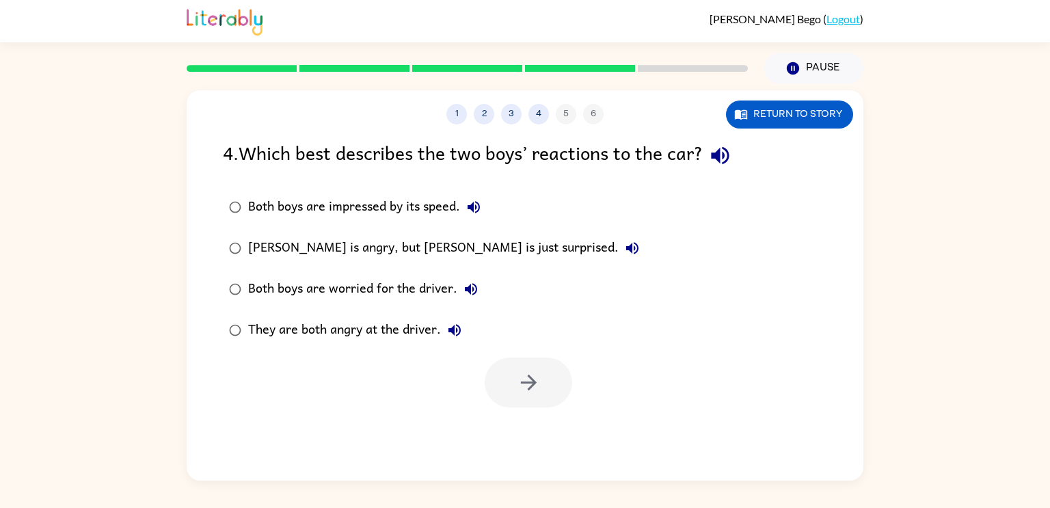
click at [416, 244] on div "[PERSON_NAME] is angry, but [PERSON_NAME] is just surprised." at bounding box center [447, 247] width 398 height 27
click at [526, 379] on icon "button" at bounding box center [529, 382] width 24 height 24
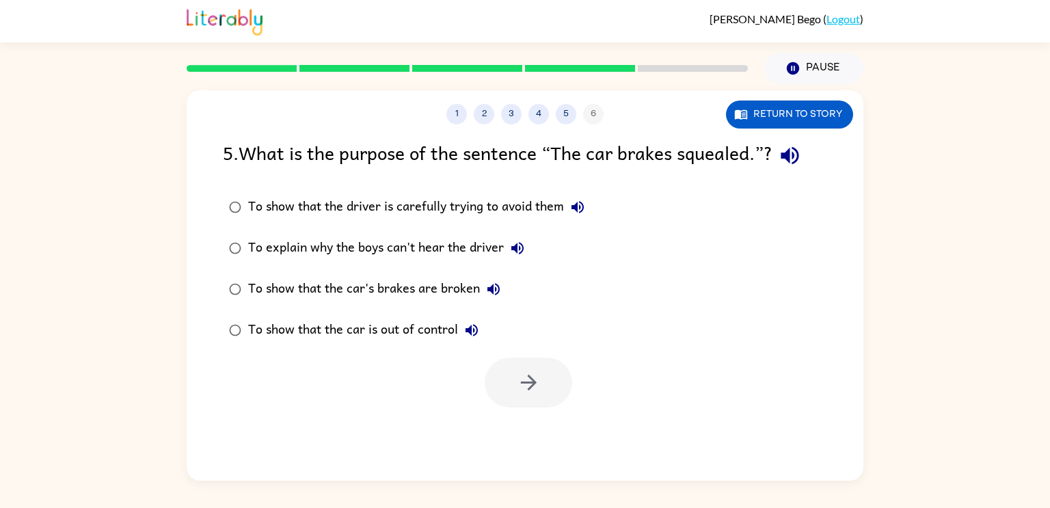
click at [395, 329] on div "To show that the car is out of control" at bounding box center [366, 329] width 237 height 27
click at [517, 384] on icon "button" at bounding box center [529, 382] width 24 height 24
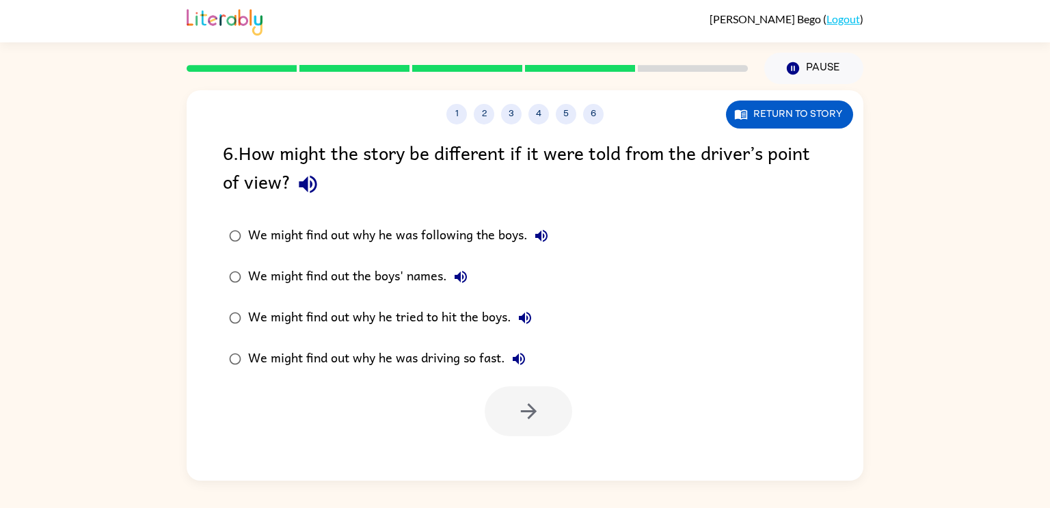
click at [418, 357] on div "We might find out why he was driving so fast." at bounding box center [390, 358] width 284 height 27
click at [507, 412] on button "button" at bounding box center [528, 411] width 87 height 50
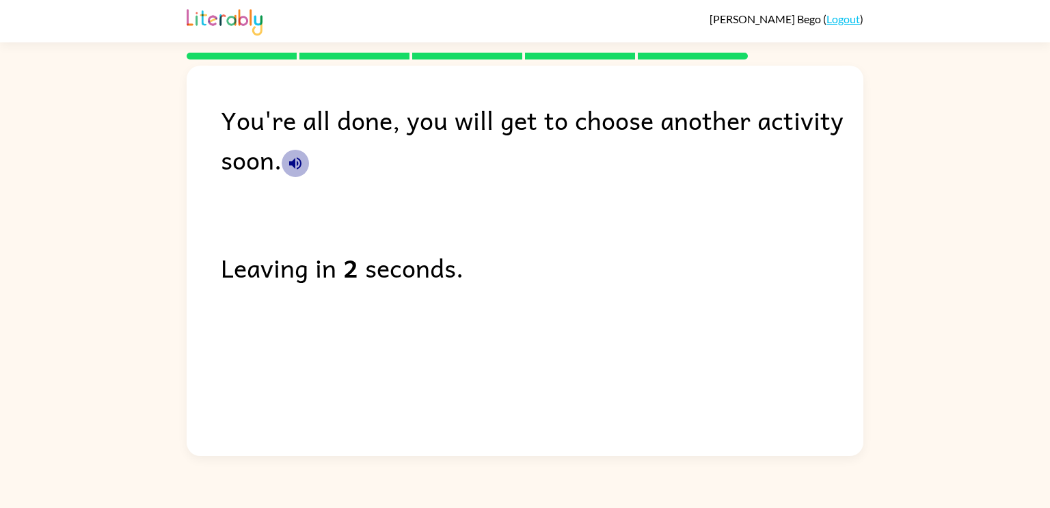
click at [293, 169] on icon "button" at bounding box center [295, 163] width 16 height 16
